Goal: Task Accomplishment & Management: Manage account settings

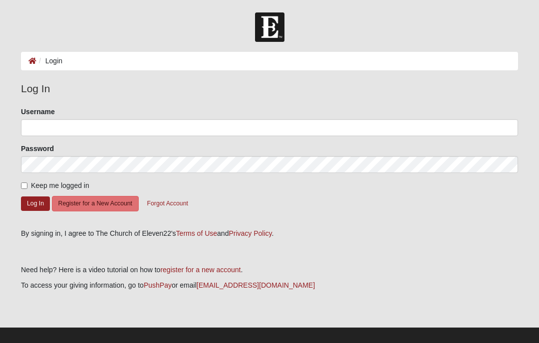
click at [214, 59] on ol "Login" at bounding box center [269, 61] width 497 height 18
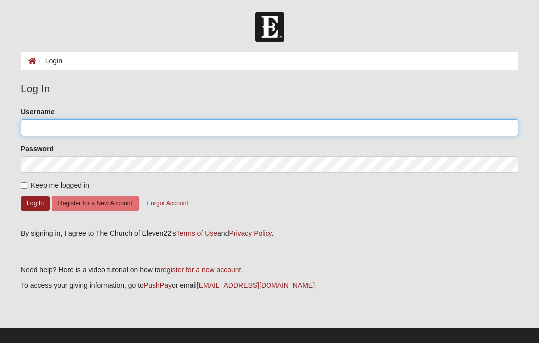
click at [156, 121] on input "Username" at bounding box center [269, 127] width 497 height 17
click at [141, 134] on input "Username" at bounding box center [269, 127] width 497 height 17
type input "6067769801"
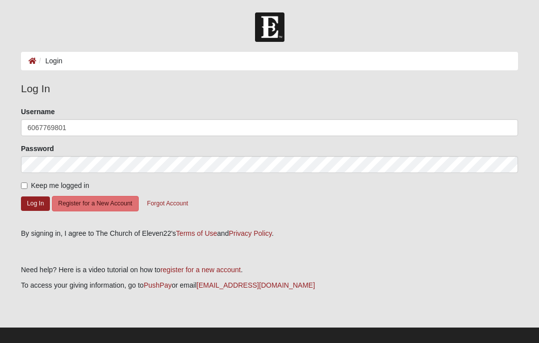
click at [35, 203] on button "Log In" at bounding box center [35, 204] width 29 height 14
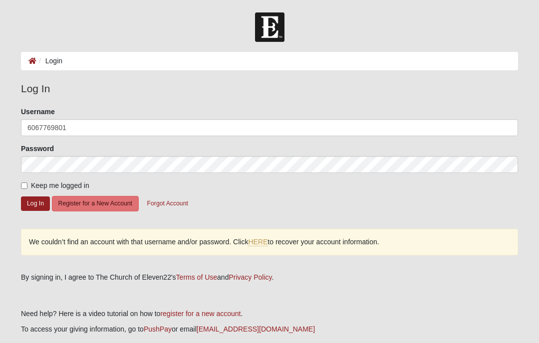
click at [27, 188] on input "Keep me logged in" at bounding box center [24, 186] width 6 height 6
checkbox input "true"
click at [39, 199] on button "Log In" at bounding box center [35, 204] width 29 height 14
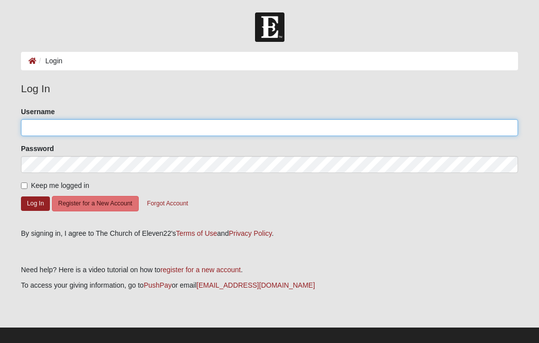
click at [188, 128] on input "Username" at bounding box center [269, 127] width 497 height 17
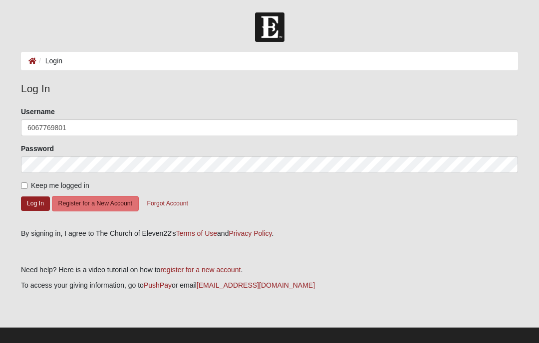
click at [71, 124] on input "6067769801" at bounding box center [269, 127] width 497 height 17
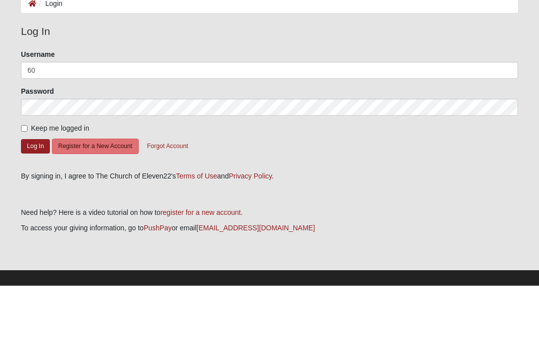
type input "6"
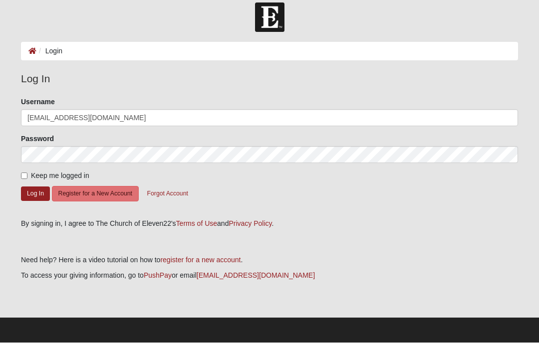
click at [35, 199] on button "Log In" at bounding box center [35, 194] width 29 height 14
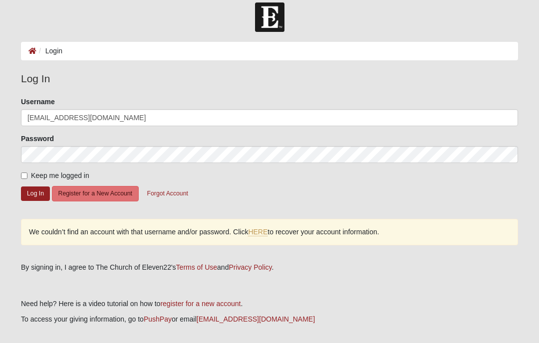
click at [39, 193] on button "Log In" at bounding box center [35, 194] width 29 height 14
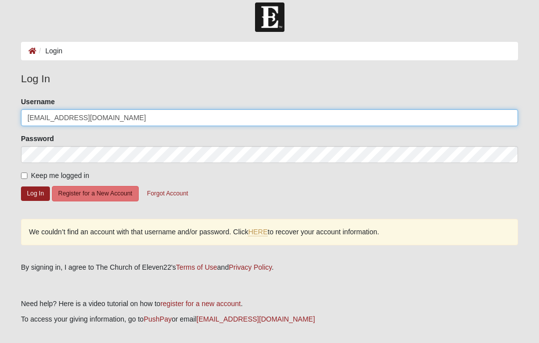
click at [131, 123] on input "Apmckenzie1@hotmail.com" at bounding box center [269, 117] width 497 height 17
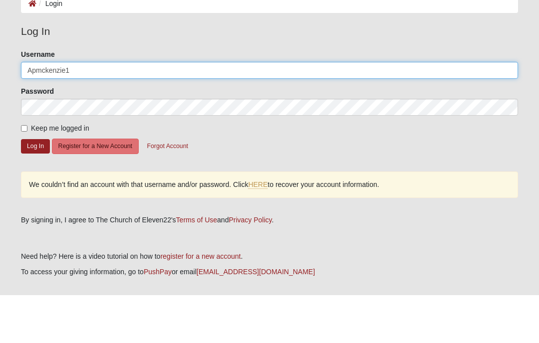
type input "Apmckenzie1"
click at [35, 187] on button "Log In" at bounding box center [35, 194] width 29 height 14
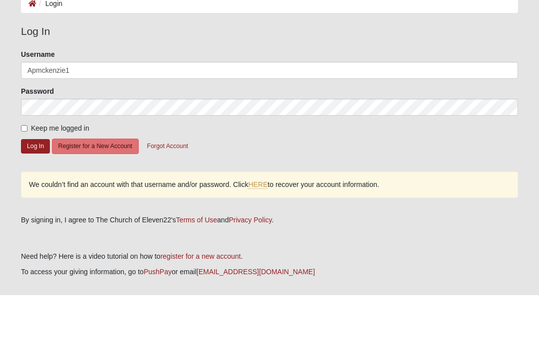
scroll to position [53, 0]
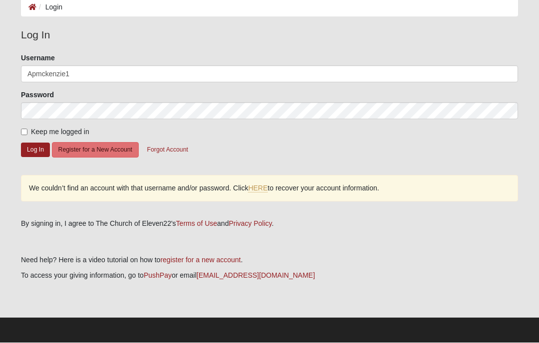
click at [34, 147] on button "Log In" at bounding box center [35, 150] width 29 height 14
